Goal: Find contact information: Find contact information

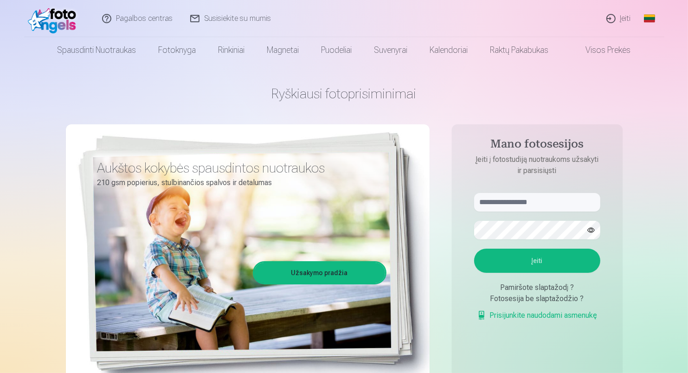
click at [201, 21] on link "Susisiekite su mumis" at bounding box center [231, 18] width 98 height 37
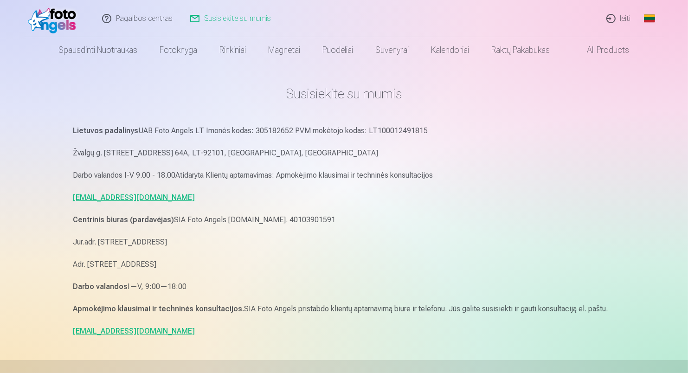
click at [114, 197] on link "[EMAIL_ADDRESS][DOMAIN_NAME]" at bounding box center [134, 197] width 122 height 9
